Goal: Answer question/provide support: Share knowledge or assist other users

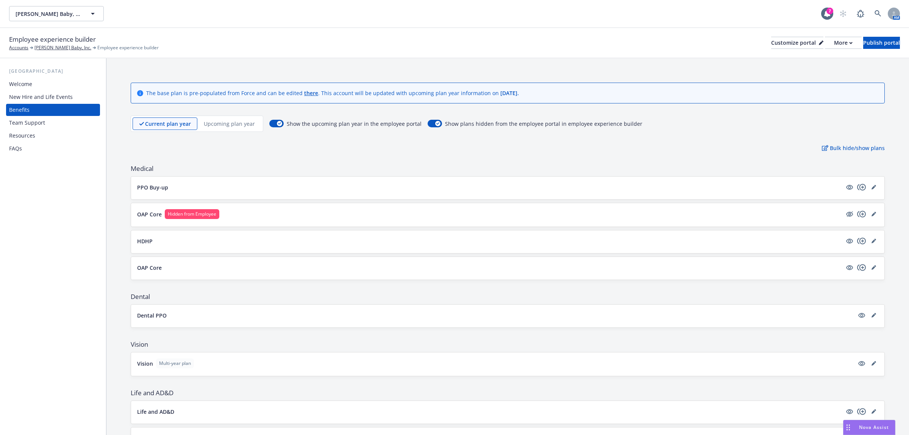
click at [861, 425] on span "Nova Assist" at bounding box center [874, 427] width 30 height 6
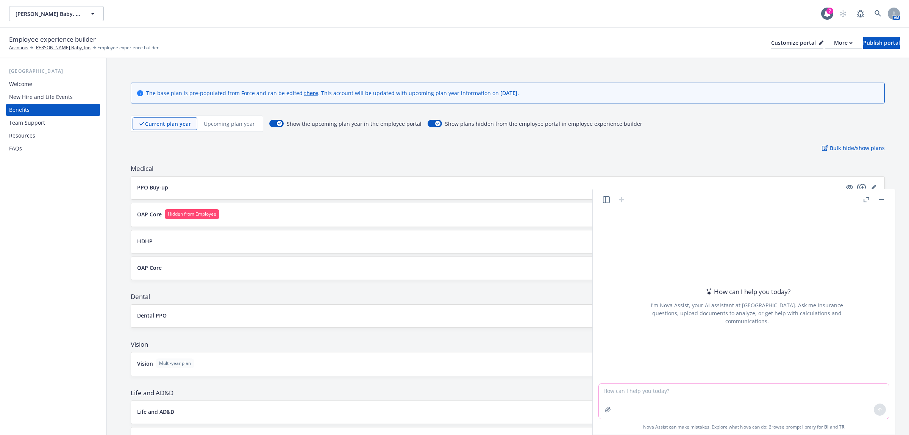
click at [734, 394] on textarea at bounding box center [744, 401] width 290 height 35
paste textarea "Hi [PERSON_NAME] and [PERSON_NAME], I see a discrepancy in Commissions with the…"
type textarea "Hi [PERSON_NAME] and [PERSON_NAME], I see a discrepancy in Commissions with the…"
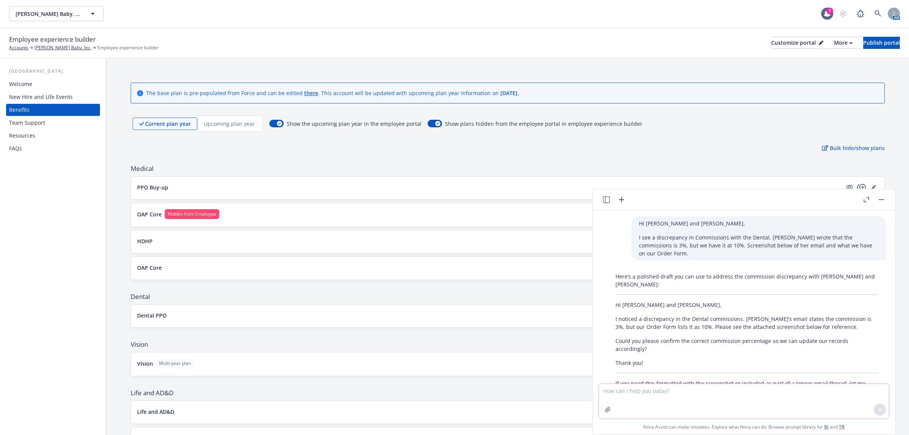
scroll to position [17, 0]
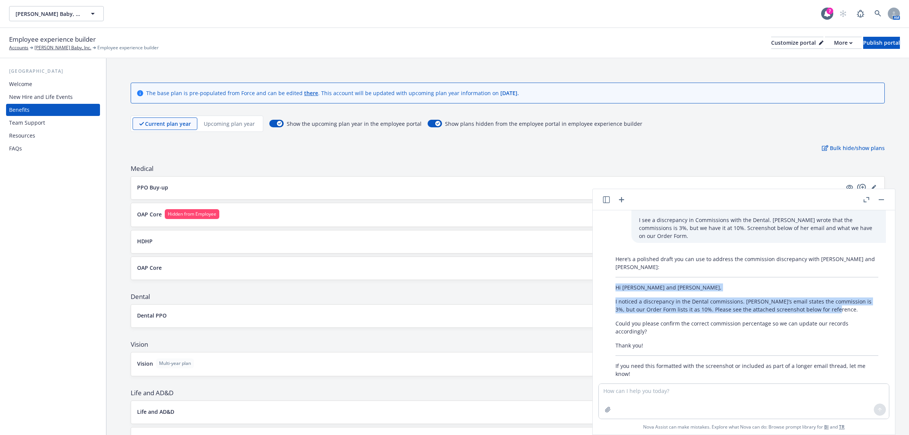
drag, startPoint x: 825, startPoint y: 292, endPoint x: 618, endPoint y: 274, distance: 208.4
click at [618, 274] on div "Here’s a polished draft you can use to address the commission discrepancy with …" at bounding box center [747, 316] width 278 height 129
copy div "Hi [PERSON_NAME] and [PERSON_NAME], I noticed a discrepancy in the Dental commi…"
